Goal: Task Accomplishment & Management: Manage account settings

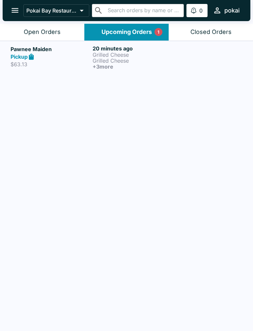
click at [193, 63] on div at bounding box center [208, 57] width 68 height 24
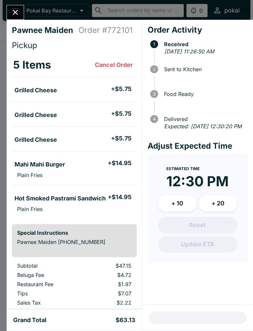
click at [18, 14] on icon "Close" at bounding box center [15, 12] width 9 height 9
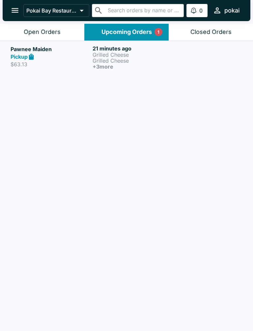
click at [58, 38] on button "Open Orders" at bounding box center [42, 32] width 84 height 17
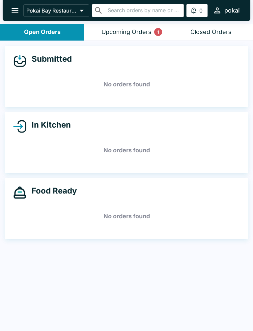
click at [148, 33] on div "Upcoming Orders 1" at bounding box center [126, 32] width 50 height 8
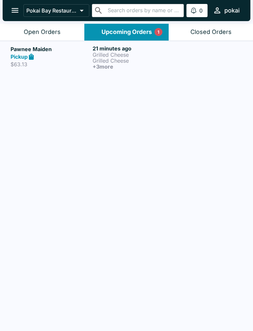
click at [149, 57] on p "Grilled Cheese" at bounding box center [132, 55] width 79 height 6
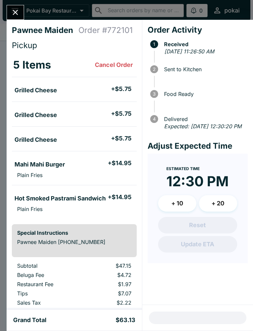
click at [14, 13] on icon "Close" at bounding box center [15, 12] width 5 height 5
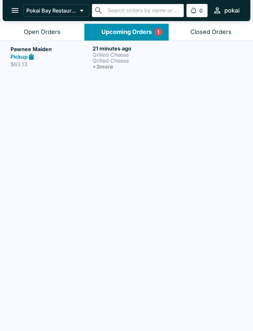
click at [48, 30] on div "Open Orders" at bounding box center [42, 32] width 37 height 8
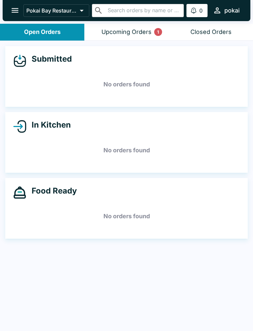
click at [136, 32] on div "Upcoming Orders 1" at bounding box center [126, 32] width 50 height 8
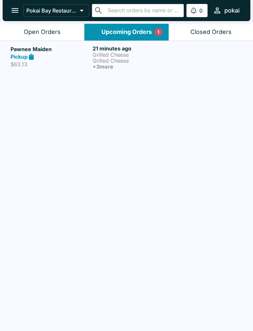
click at [128, 63] on p "Grilled Cheese" at bounding box center [132, 61] width 79 height 6
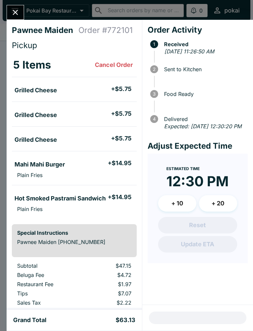
click at [20, 7] on button "Close" at bounding box center [15, 12] width 17 height 14
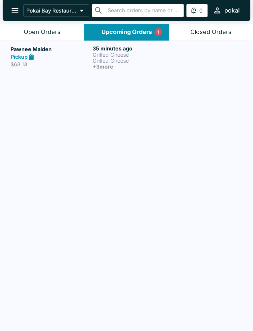
click at [17, 35] on button "Open Orders" at bounding box center [42, 32] width 84 height 17
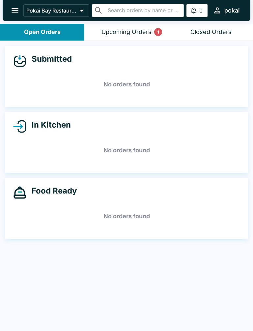
click at [94, 31] on button "Upcoming Orders 1" at bounding box center [126, 32] width 84 height 17
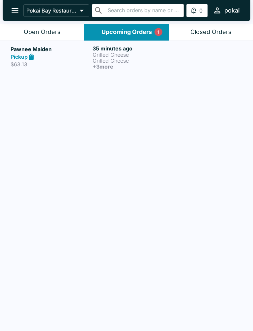
click at [44, 56] on div "Pickup" at bounding box center [50, 57] width 79 height 8
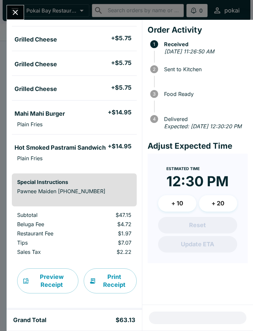
scroll to position [51, 0]
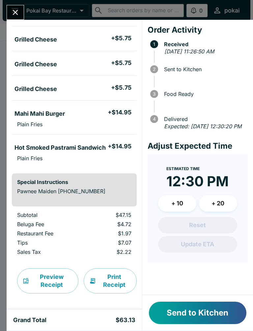
click at [203, 312] on button "Send to Kitchen" at bounding box center [197, 312] width 97 height 22
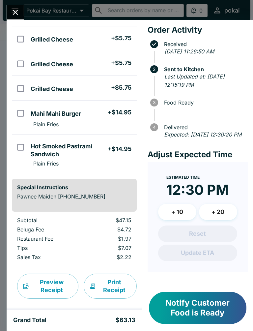
click at [213, 304] on button "Notify Customer Food is Ready" at bounding box center [197, 307] width 97 height 32
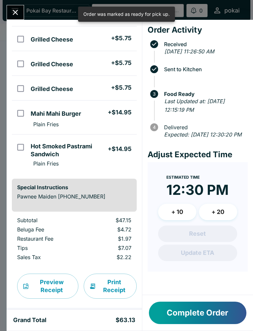
click at [16, 6] on button "Close" at bounding box center [15, 12] width 17 height 14
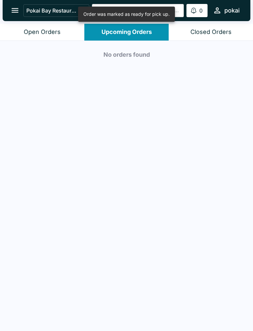
click at [56, 26] on button "Open Orders" at bounding box center [42, 32] width 84 height 17
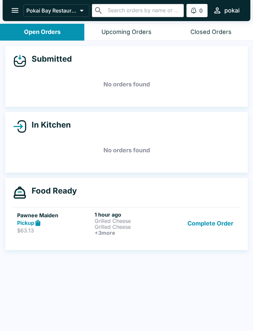
click at [65, 235] on link "Pawnee Maiden Pickup $63.13 1 hour ago Grilled Cheese Grilled Cheese + 3 more C…" at bounding box center [126, 223] width 226 height 33
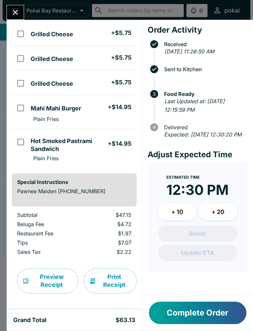
scroll to position [56, 0]
click at [180, 321] on button "Complete Order" at bounding box center [197, 312] width 97 height 22
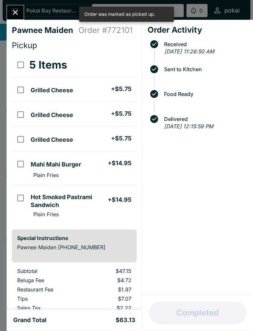
scroll to position [0, 0]
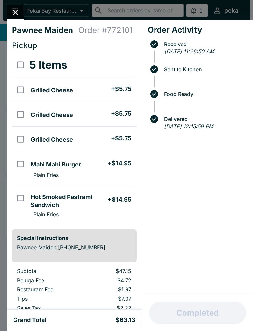
click at [12, 13] on icon "Close" at bounding box center [15, 12] width 9 height 9
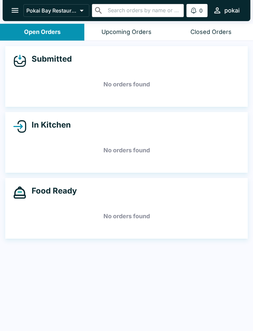
click at [121, 34] on div "Upcoming Orders" at bounding box center [126, 32] width 50 height 8
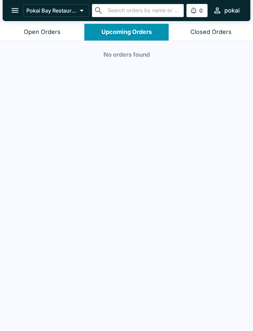
click at [49, 30] on div "Open Orders" at bounding box center [42, 32] width 37 height 8
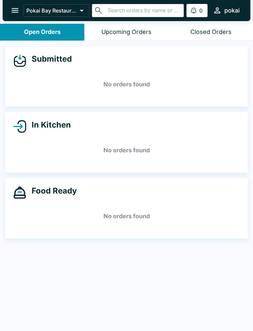
click at [198, 29] on div "Closed Orders" at bounding box center [210, 32] width 41 height 8
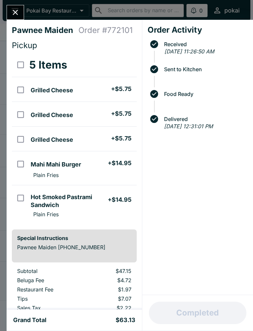
click at [21, 18] on button "Close" at bounding box center [15, 12] width 17 height 14
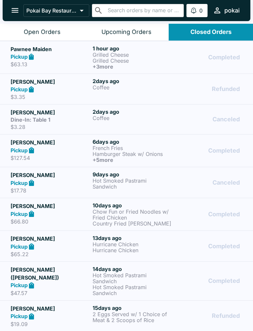
click at [57, 179] on div "Pickup" at bounding box center [50, 183] width 79 height 8
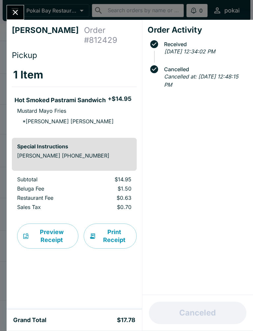
click at [8, 13] on button "Close" at bounding box center [15, 12] width 17 height 14
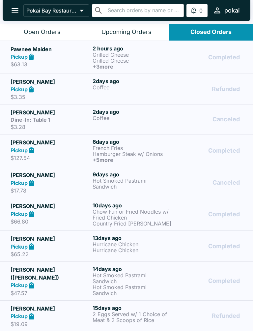
click at [58, 89] on div "Pickup" at bounding box center [50, 90] width 79 height 8
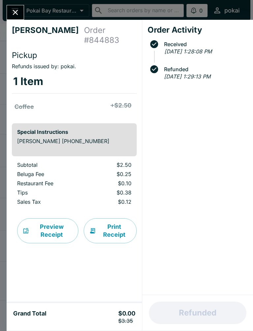
click at [19, 11] on icon "Close" at bounding box center [15, 12] width 9 height 9
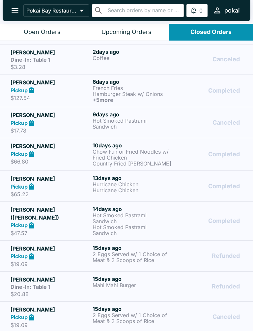
scroll to position [60, 0]
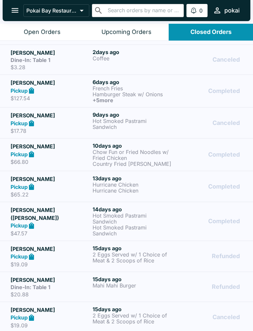
click at [65, 127] on p "$17.78" at bounding box center [50, 130] width 79 height 7
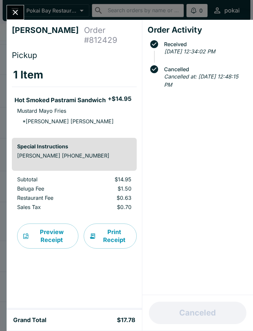
click at [16, 24] on div "[PERSON_NAME] Order # 812429 Pickup 1 Item Hot Smoked Pastrami Sandwich + $14.9…" at bounding box center [74, 164] width 135 height 289
click at [12, 10] on icon "Close" at bounding box center [15, 12] width 9 height 9
